Goal: Find specific page/section: Find specific page/section

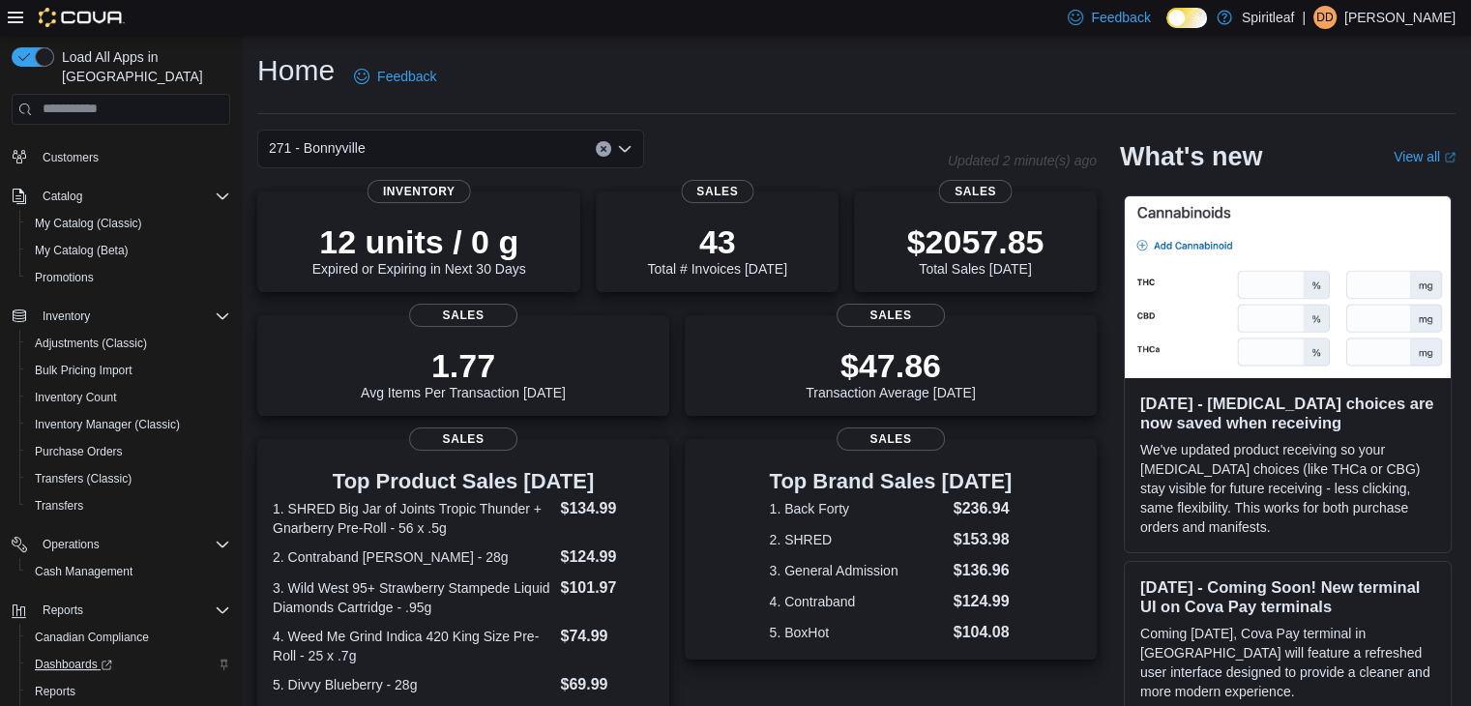
scroll to position [136, 0]
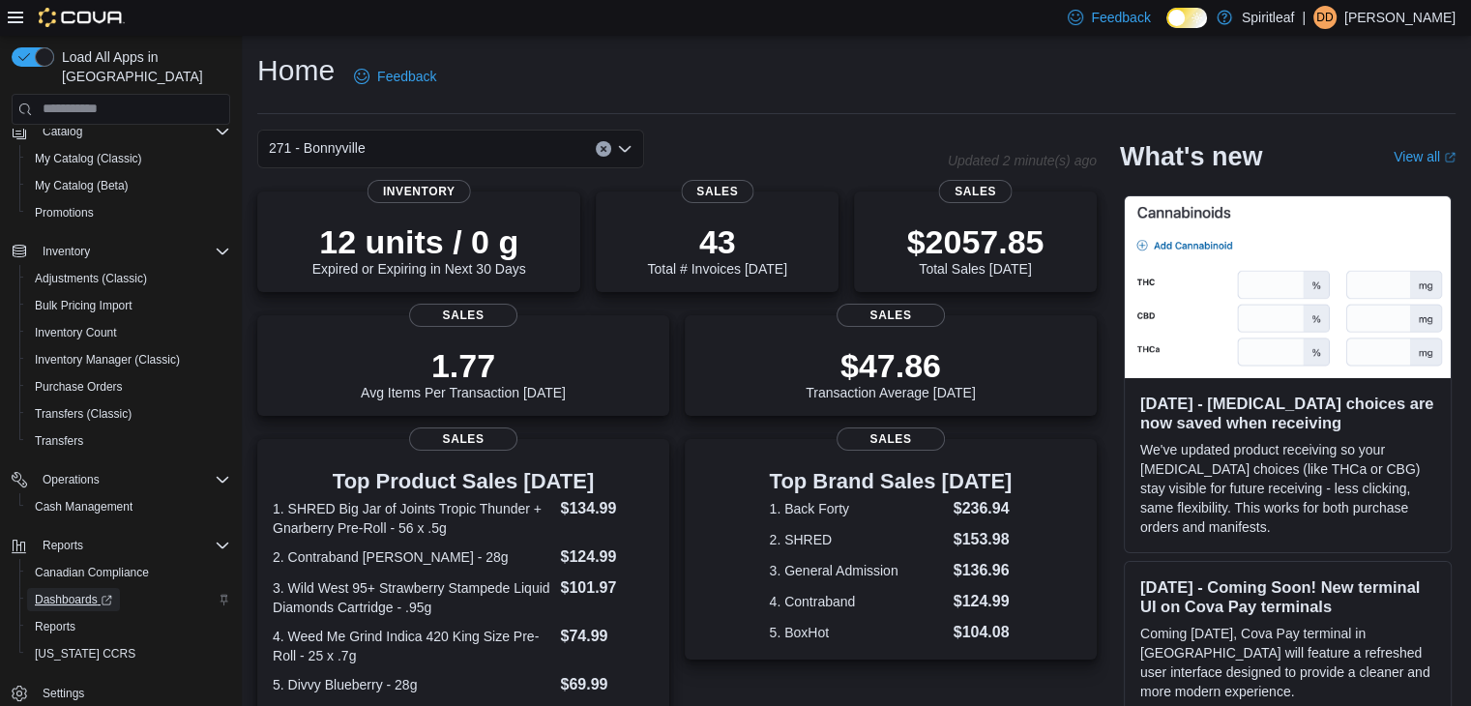
click at [90, 592] on span "Dashboards" at bounding box center [73, 599] width 77 height 15
